Goal: Task Accomplishment & Management: Use online tool/utility

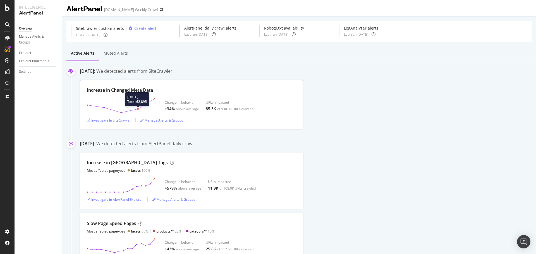
click at [127, 119] on div "Investigate in SiteCrawler" at bounding box center [109, 120] width 44 height 5
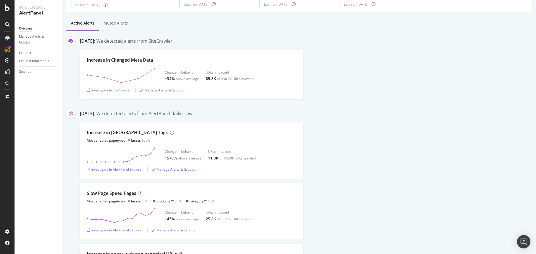
scroll to position [28, 0]
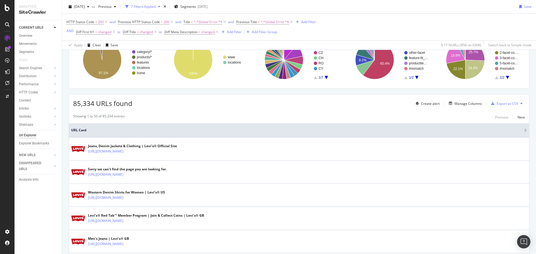
scroll to position [28, 0]
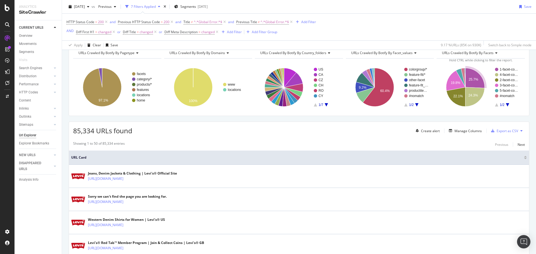
click at [41, 198] on div "CURRENT URLS Overview Movements Segments Visits Search Engines Top Charts Segme…" at bounding box center [38, 137] width 47 height 234
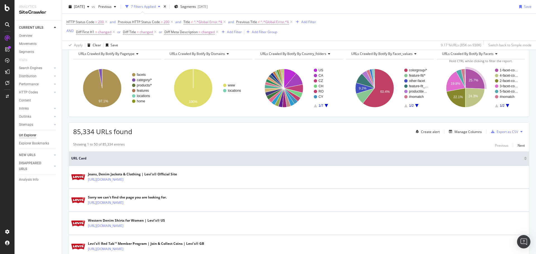
scroll to position [0, 0]
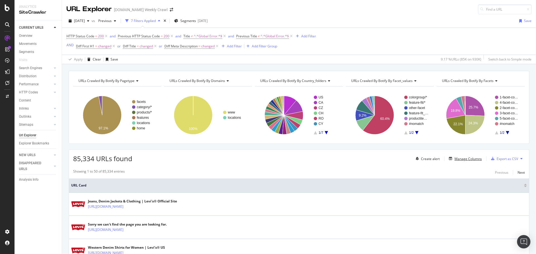
drag, startPoint x: 465, startPoint y: 159, endPoint x: 446, endPoint y: 168, distance: 21.0
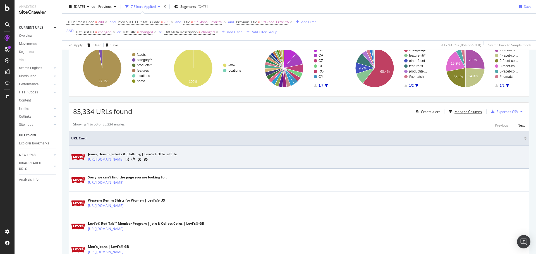
scroll to position [84, 0]
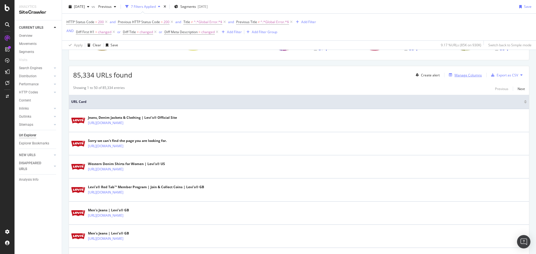
click at [458, 77] on div "Manage Columns" at bounding box center [468, 75] width 27 height 5
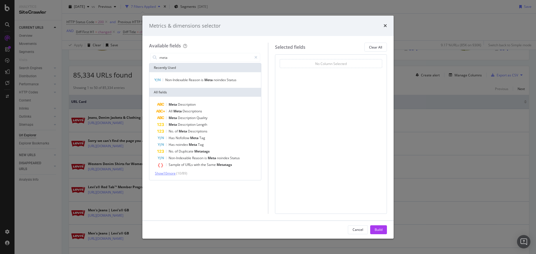
type input "meta"
click at [173, 172] on span "Show 10 more" at bounding box center [165, 173] width 21 height 5
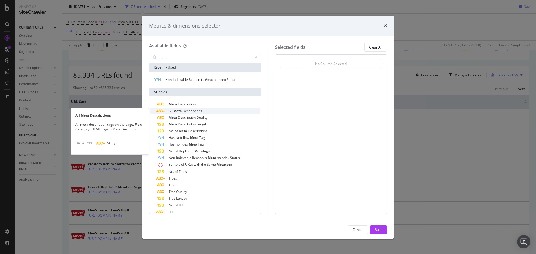
scroll to position [0, 0]
click at [197, 108] on div "All Meta Descriptions" at bounding box center [208, 111] width 103 height 7
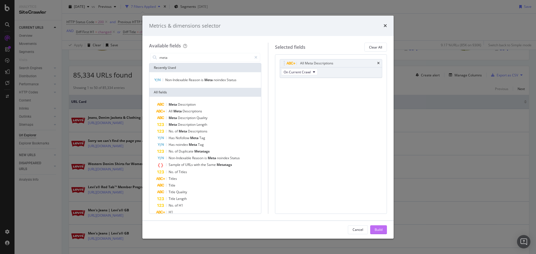
click at [377, 228] on div "Build" at bounding box center [379, 230] width 8 height 5
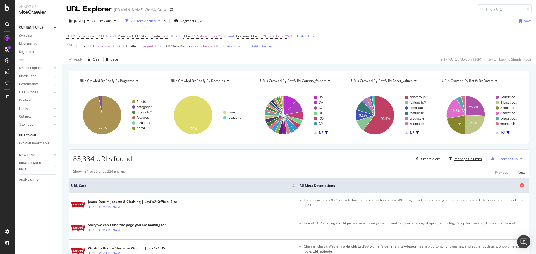
scroll to position [56, 0]
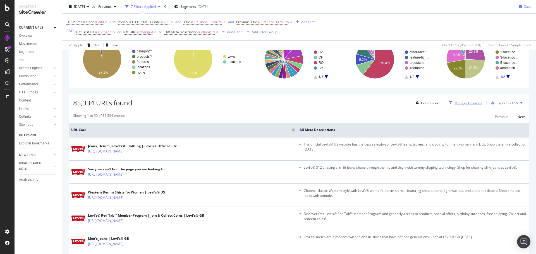
click at [459, 104] on div "Manage Columns" at bounding box center [468, 103] width 27 height 5
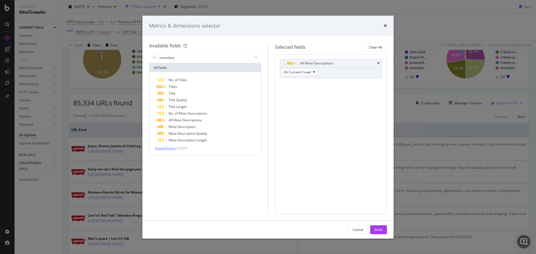
type input "metadata"
click at [165, 148] on span "Show 10 more" at bounding box center [165, 148] width 21 height 5
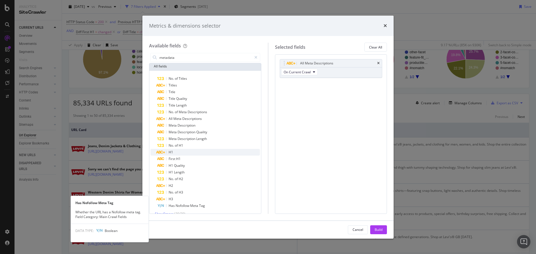
scroll to position [0, 0]
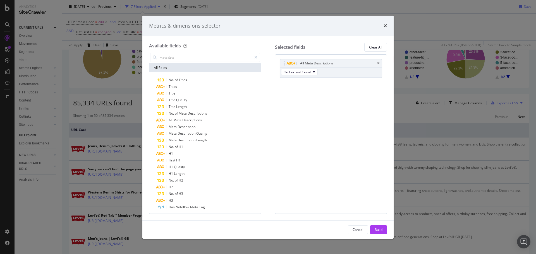
click at [383, 28] on div "Metrics & dimensions selector" at bounding box center [268, 25] width 238 height 7
click at [383, 26] on div "Metrics & dimensions selector" at bounding box center [268, 25] width 238 height 7
click at [384, 23] on icon "times" at bounding box center [385, 25] width 3 height 4
